Goal: Information Seeking & Learning: Find specific fact

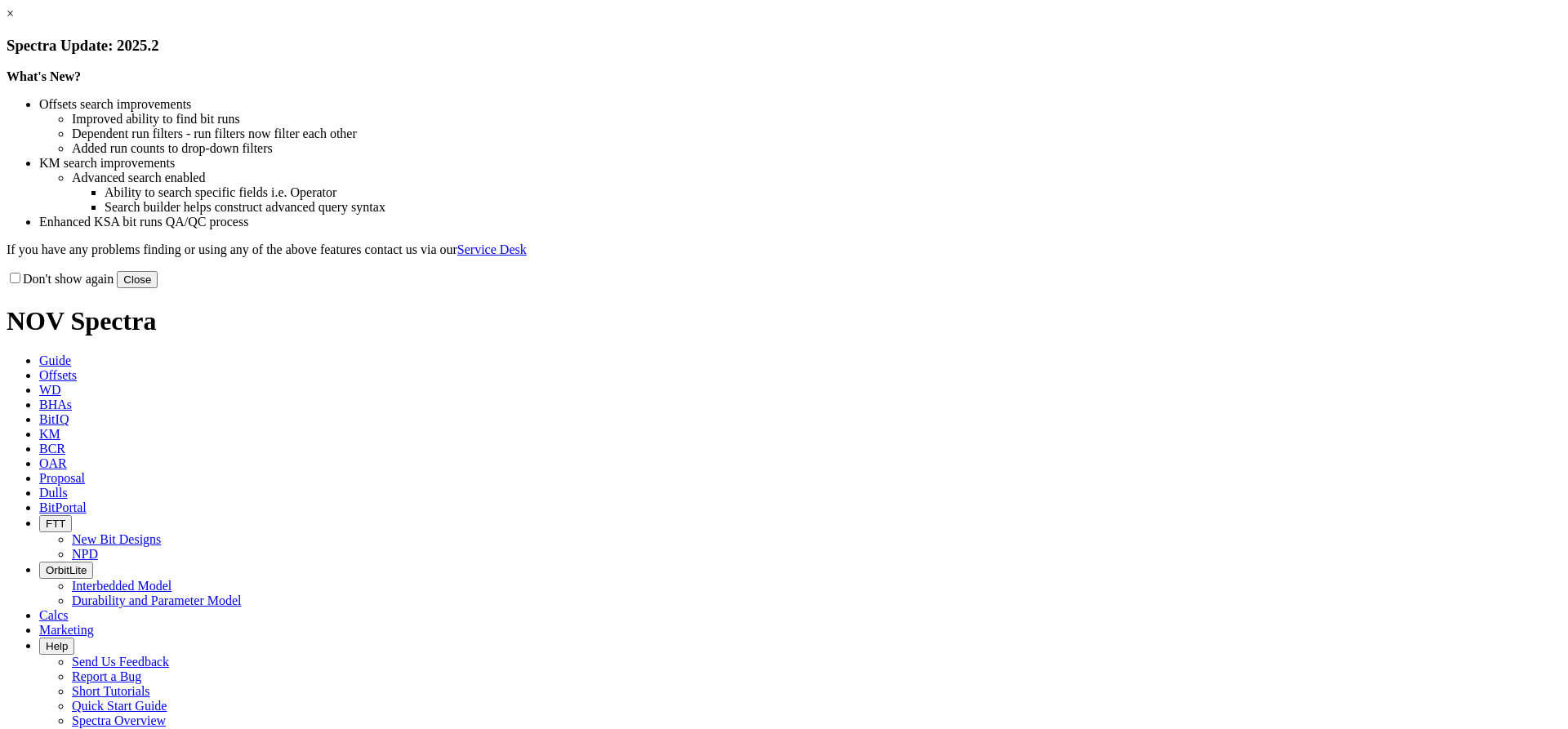
click at [14, 20] on link "×" at bounding box center [10, 13] width 7 height 14
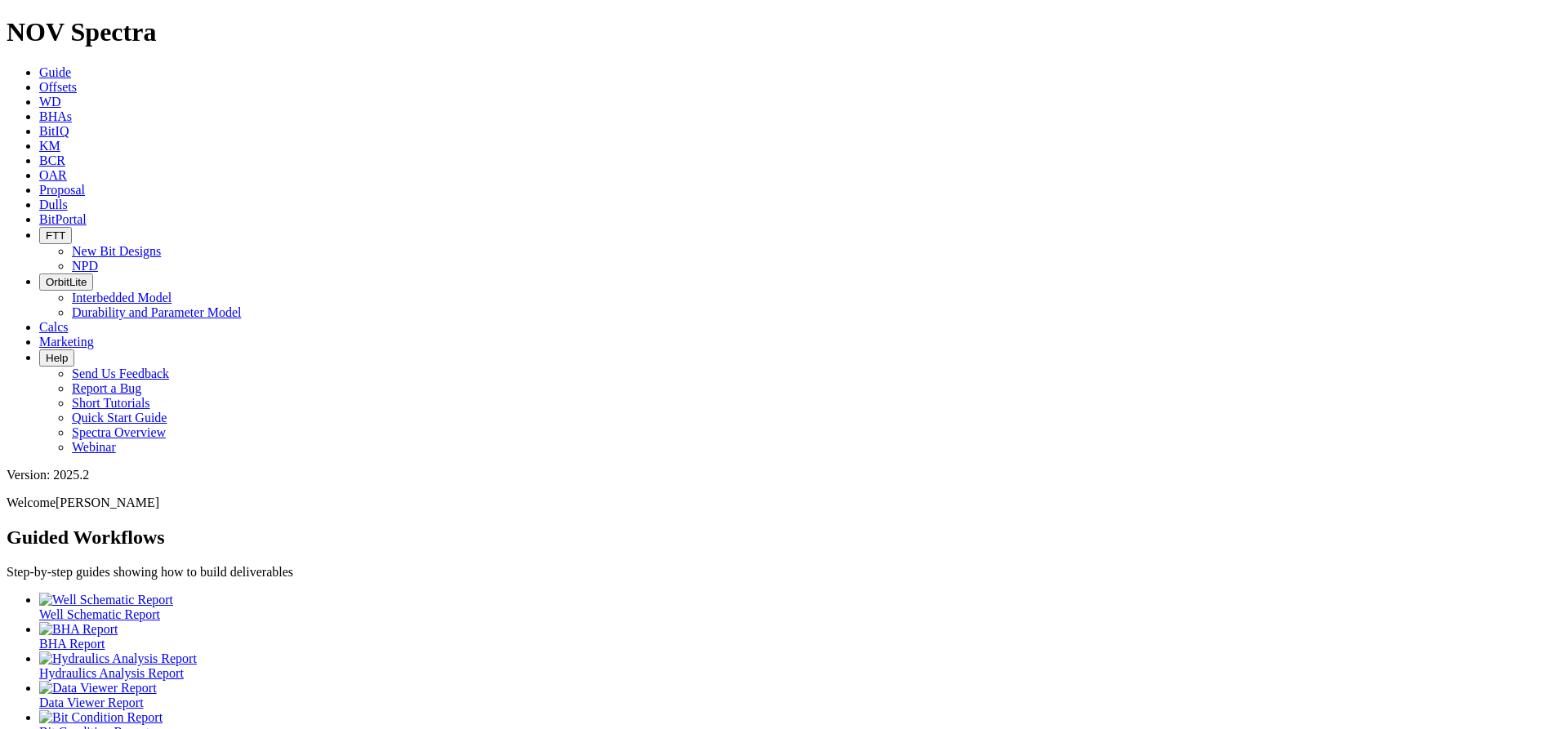
click at [68, 197] on link "Dulls" at bounding box center [53, 204] width 29 height 14
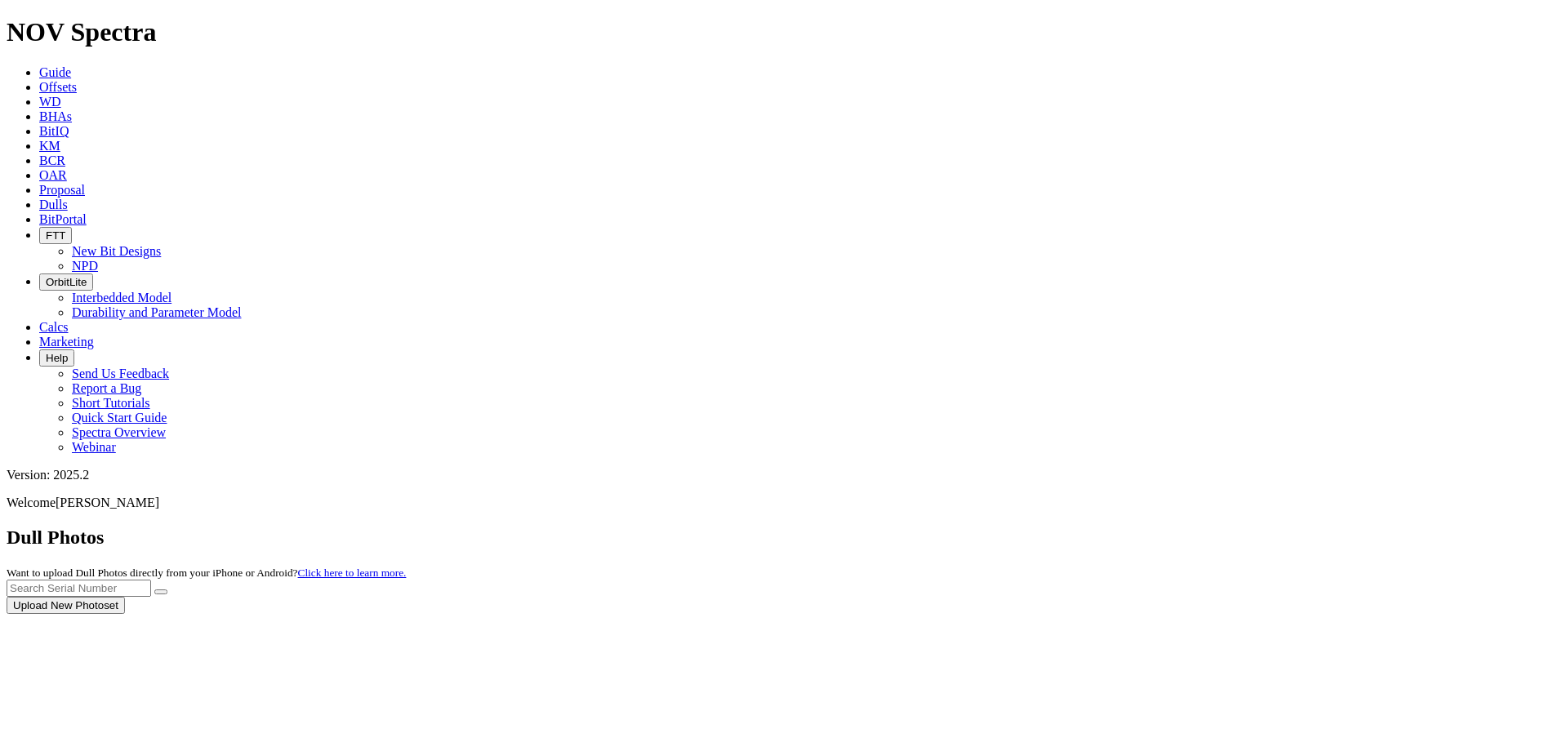
drag, startPoint x: 1206, startPoint y: 76, endPoint x: 1221, endPoint y: 70, distance: 16.2
click at [1206, 614] on div at bounding box center [784, 614] width 1555 height 0
click at [1224, 614] on div at bounding box center [784, 614] width 1555 height 0
click at [151, 580] on input "text" at bounding box center [78, 588] width 144 height 17
type input "A313536"
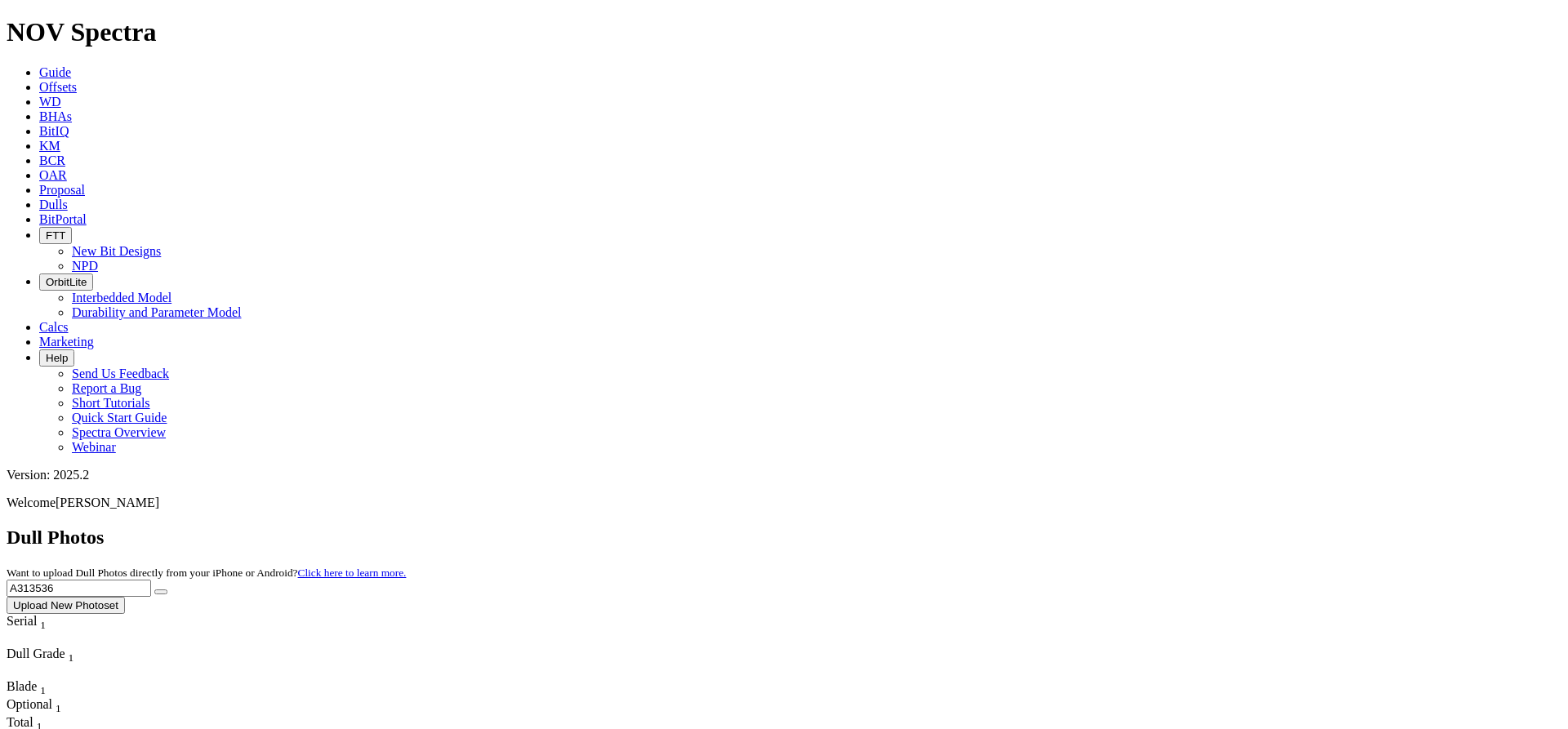
click at [155, 589] on button "submit" at bounding box center [161, 591] width 13 height 5
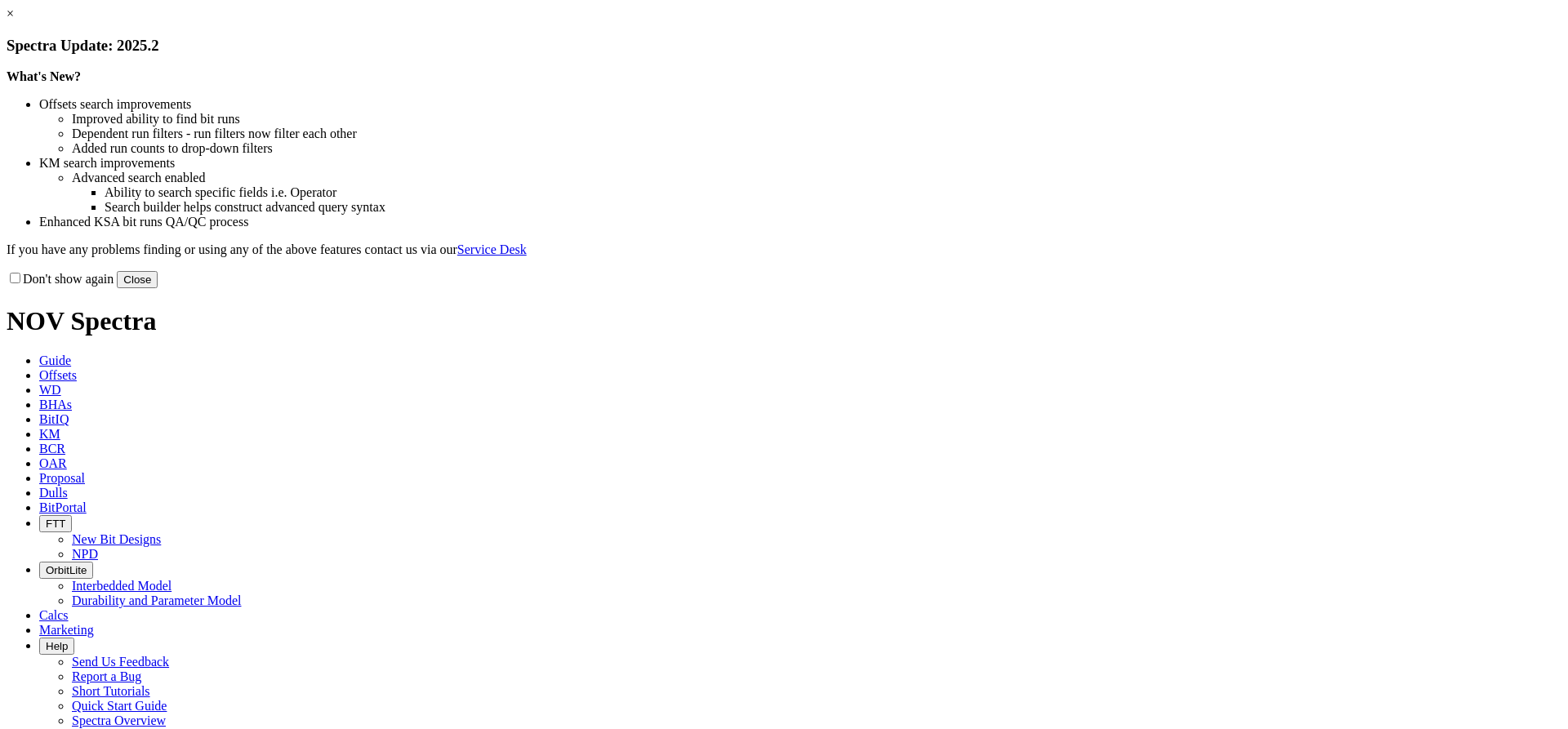
click at [14, 20] on link "×" at bounding box center [10, 13] width 7 height 14
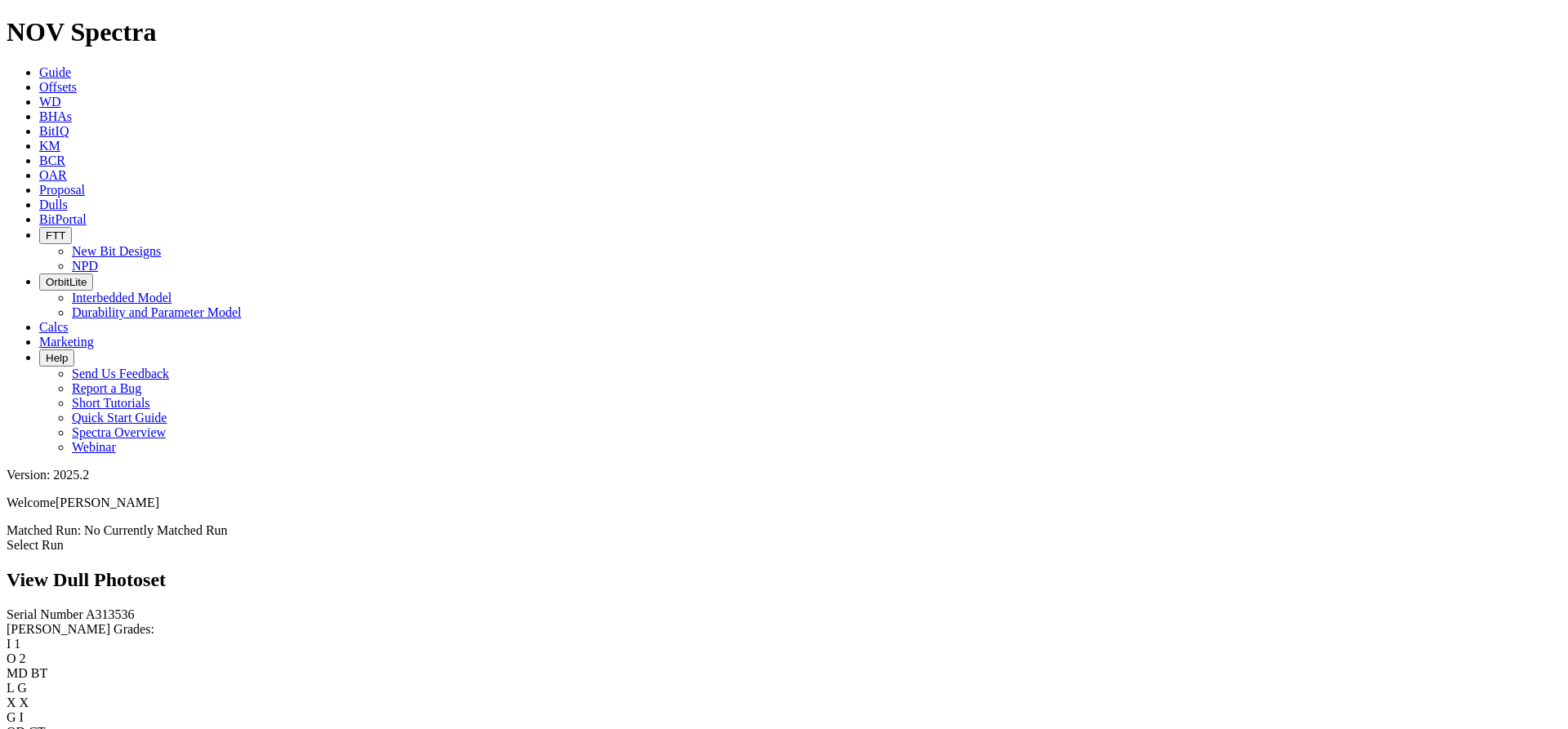
scroll to position [1551, 0]
